Goal: Navigation & Orientation: Find specific page/section

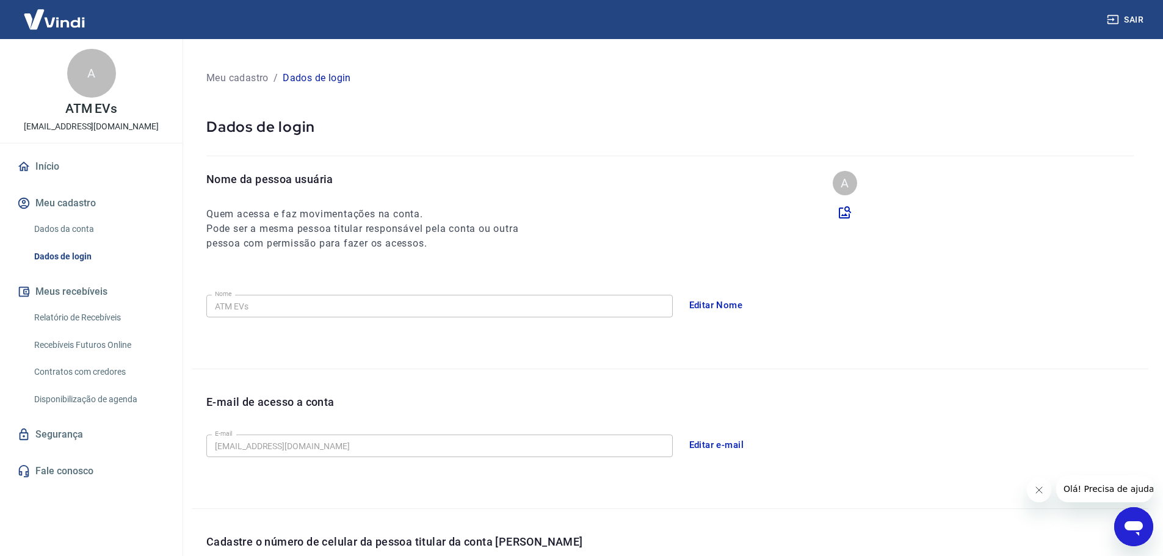
click at [76, 156] on link "Início" at bounding box center [91, 166] width 153 height 27
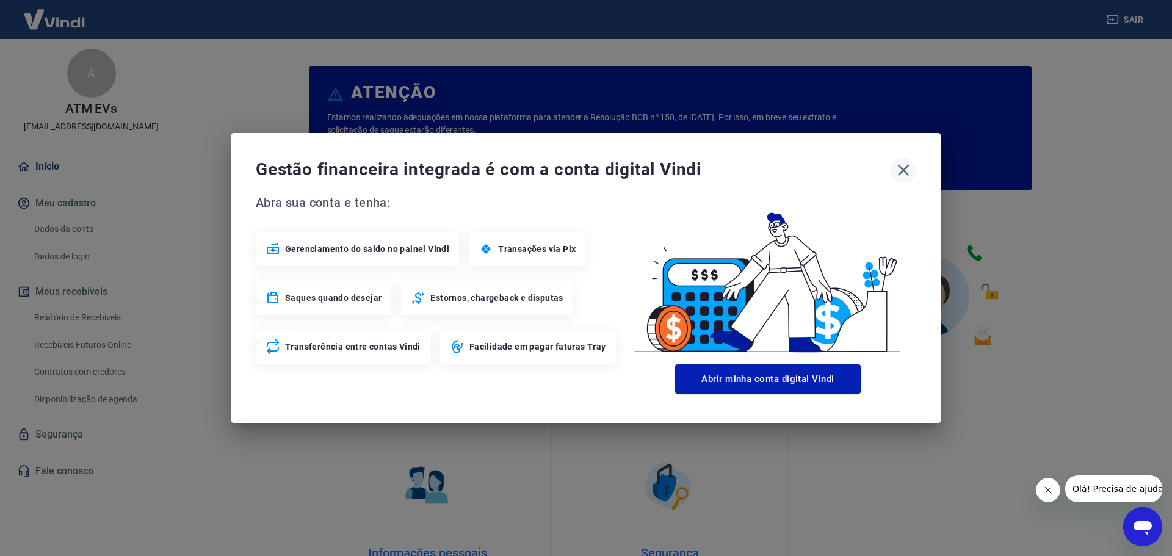
click at [898, 173] on icon "button" at bounding box center [904, 171] width 20 height 20
